Goal: Check status: Check status

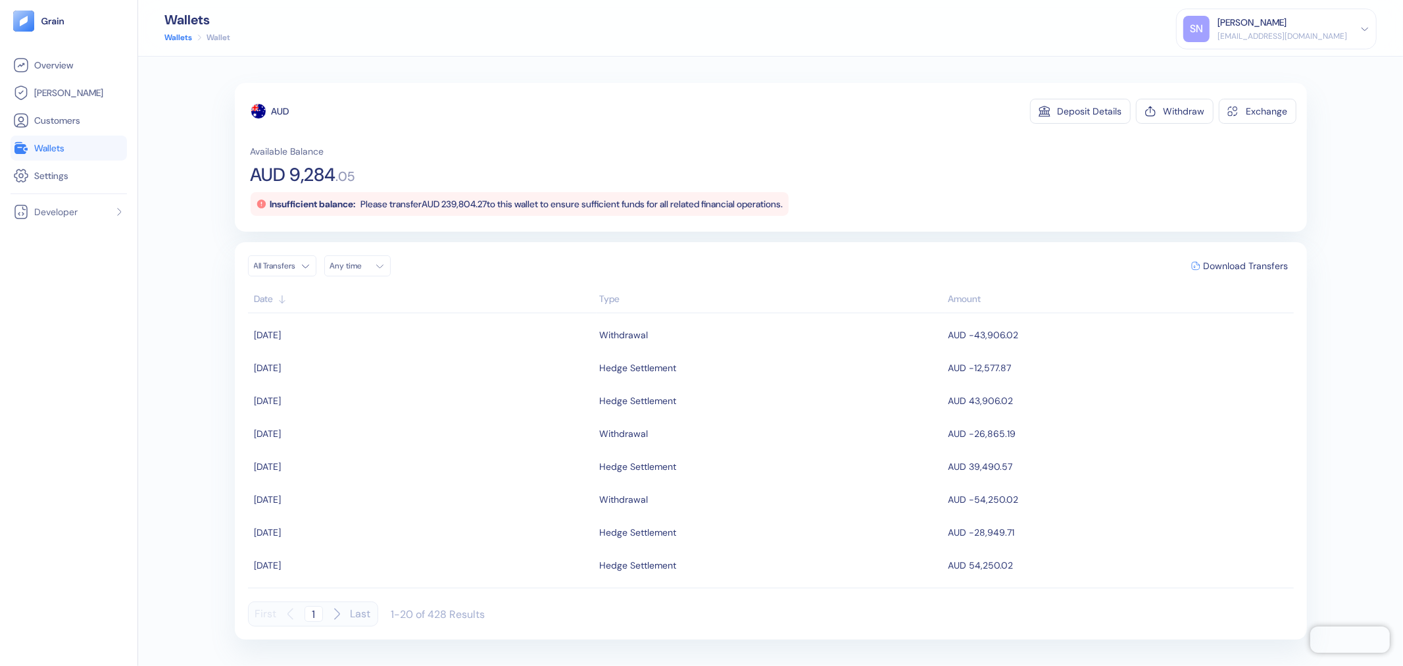
click at [64, 146] on span "Wallets" at bounding box center [49, 147] width 30 height 13
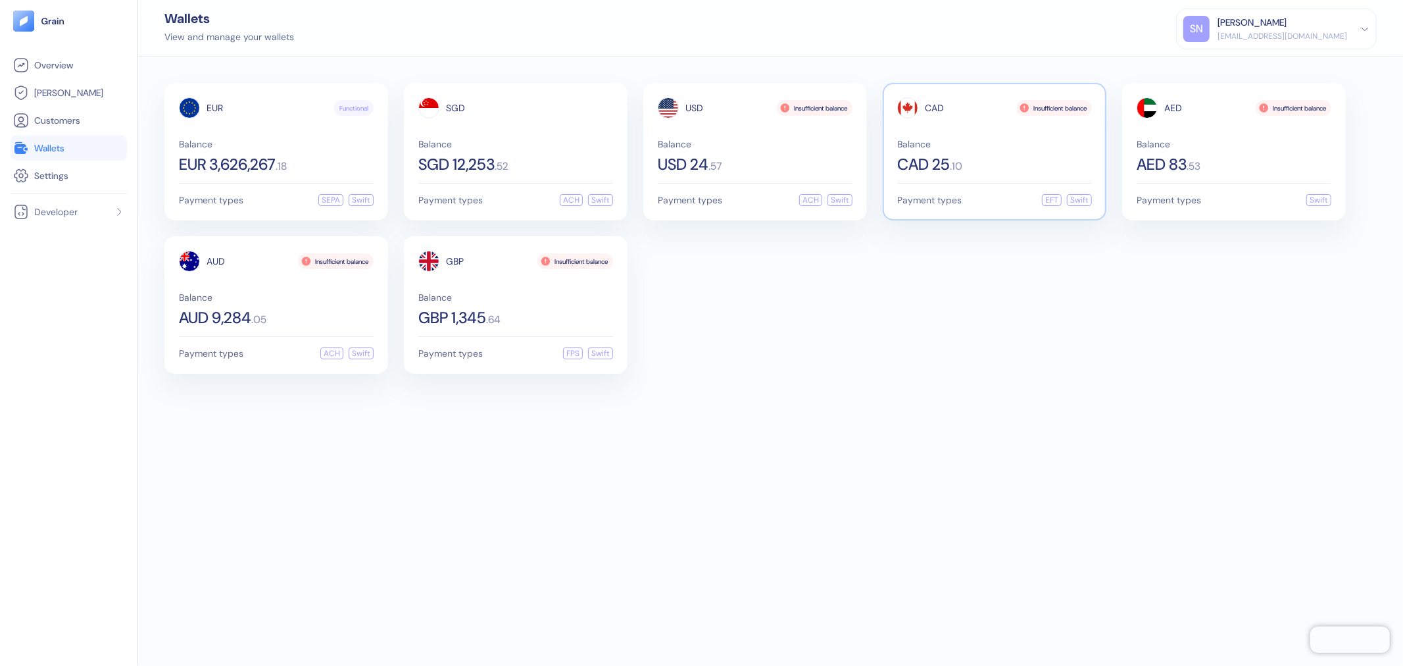
click at [1039, 154] on div "Balance CAD 25 . 10" at bounding box center [994, 155] width 195 height 33
